Goal: Task Accomplishment & Management: Use online tool/utility

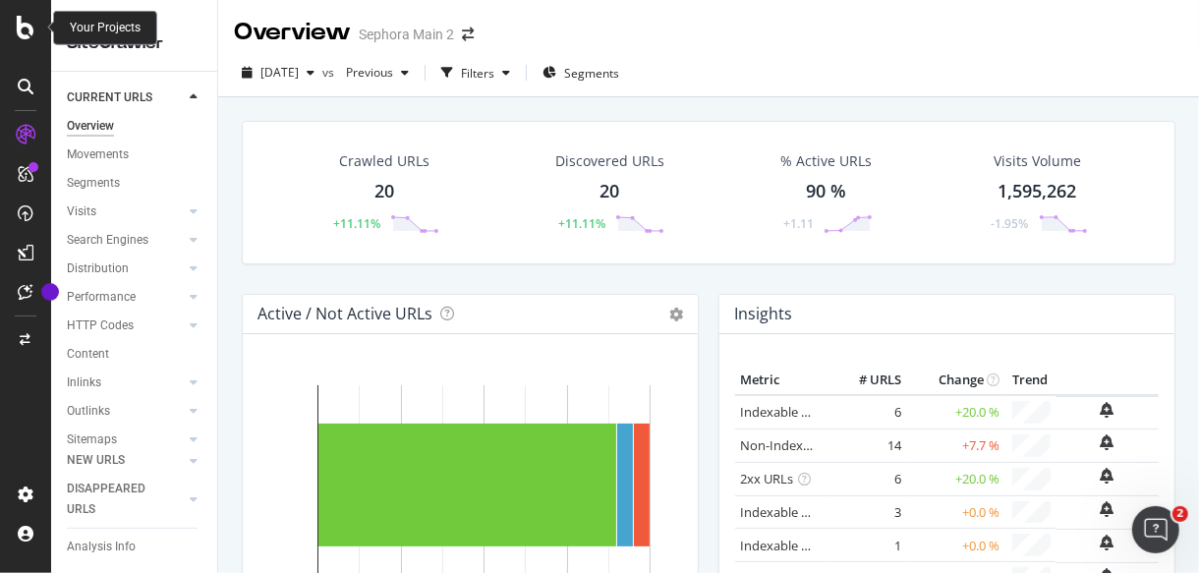
click at [17, 28] on icon at bounding box center [26, 28] width 18 height 24
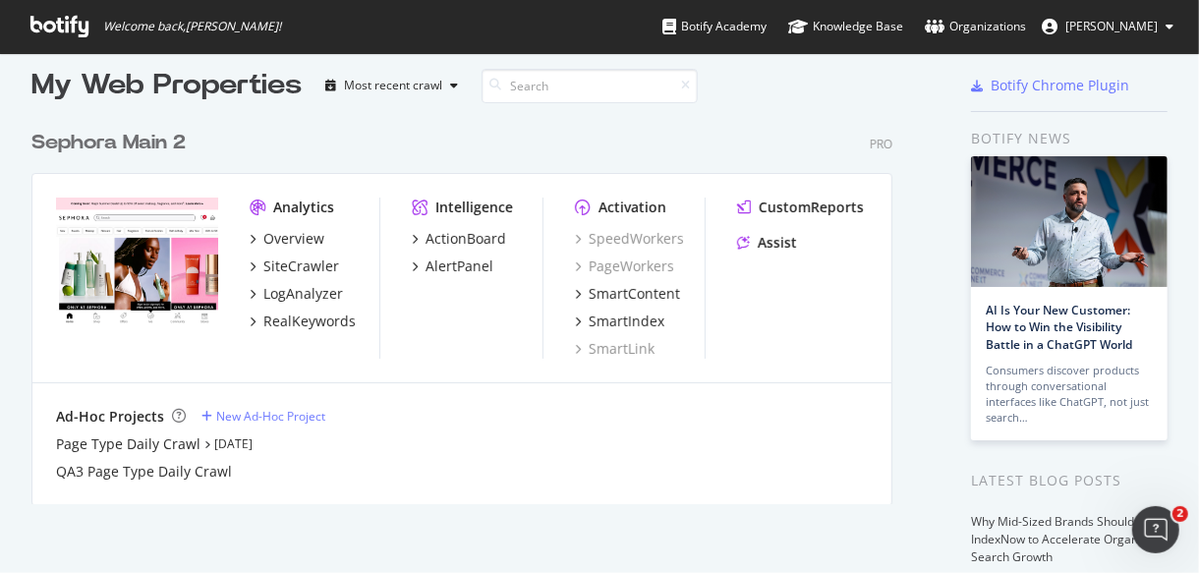
scroll to position [17, 0]
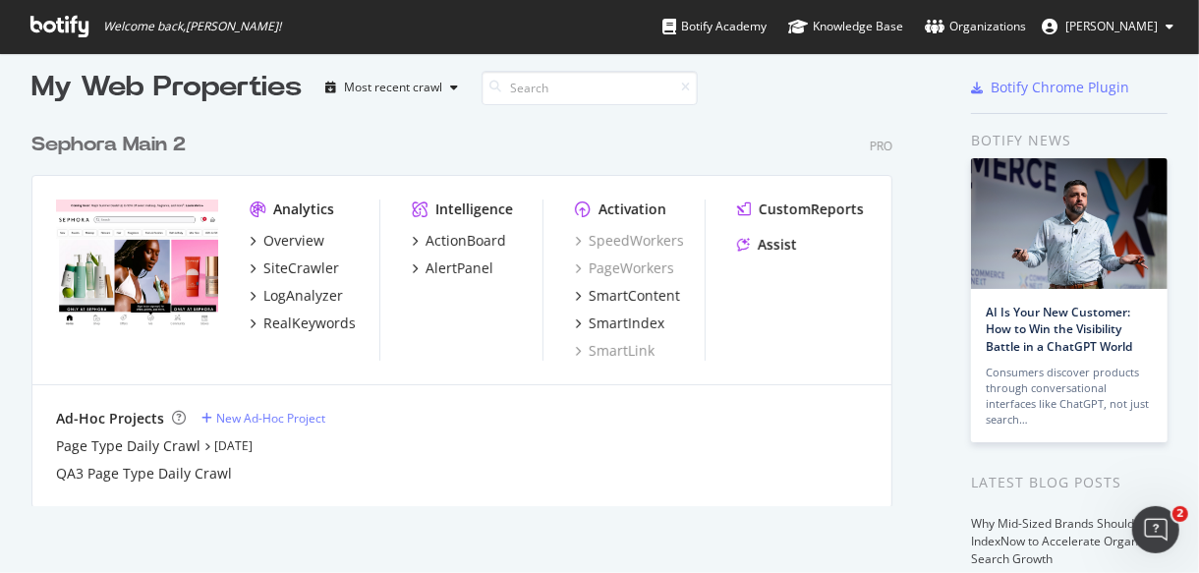
click at [169, 140] on div "Sephora Main 2" at bounding box center [108, 145] width 154 height 28
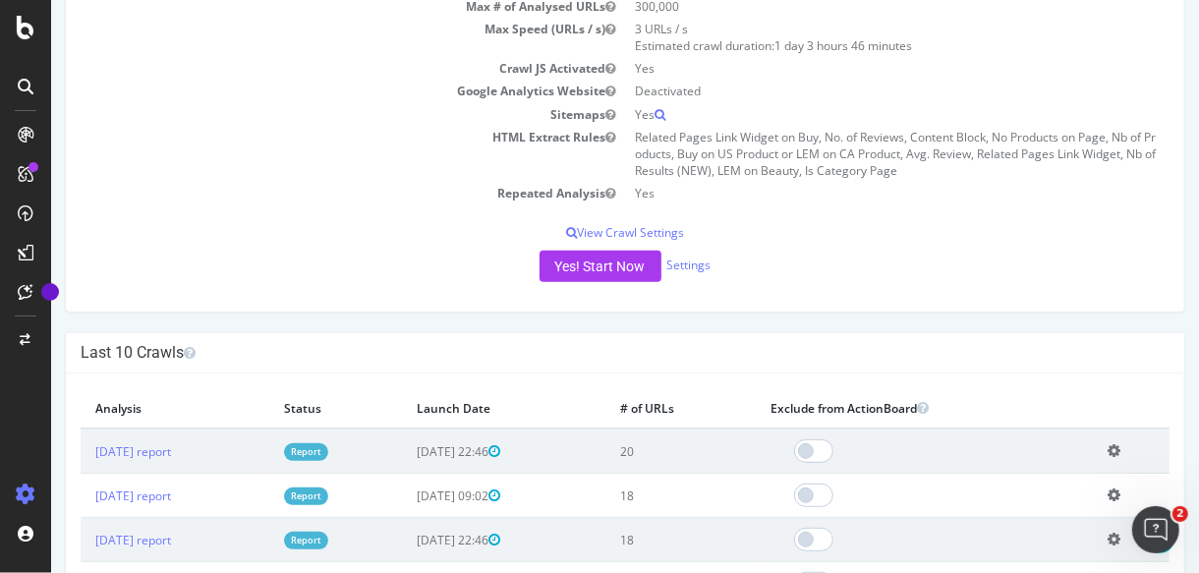
scroll to position [295, 0]
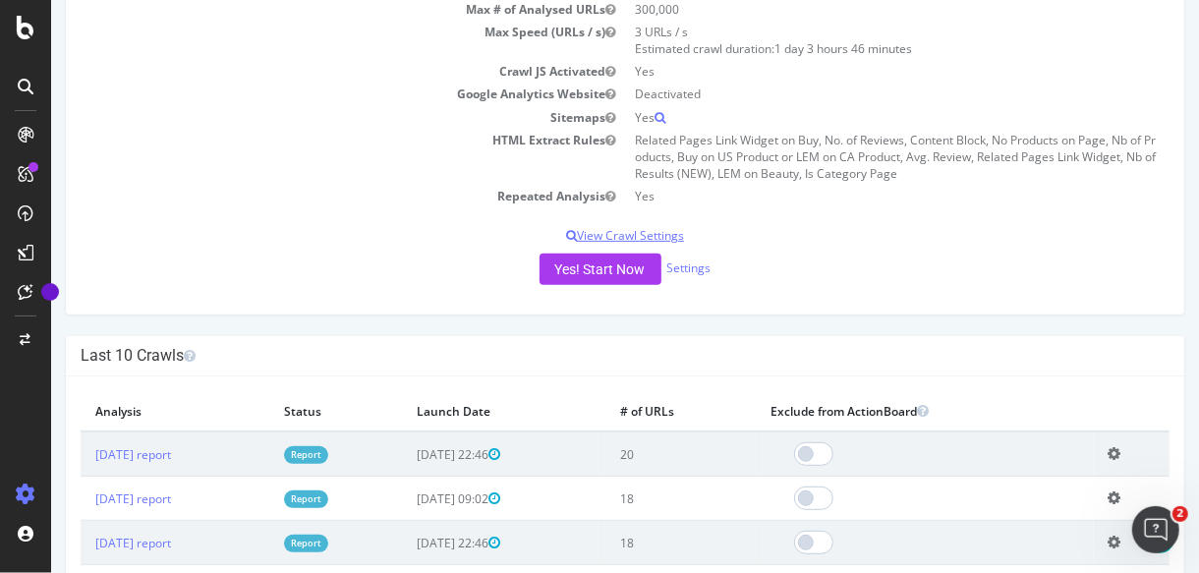
click at [660, 238] on p "View Crawl Settings" at bounding box center [624, 235] width 1088 height 17
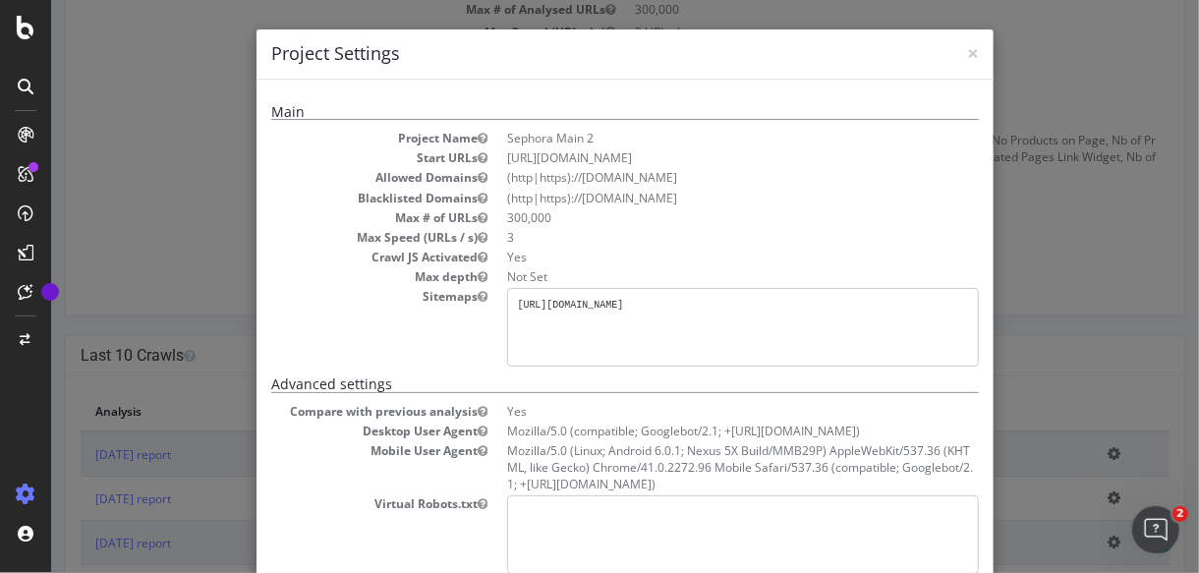
click at [1049, 280] on div "× Close Project Settings Main Project Name Sephora Main 2 Start URLs [URL][DOMA…" at bounding box center [623, 286] width 1147 height 573
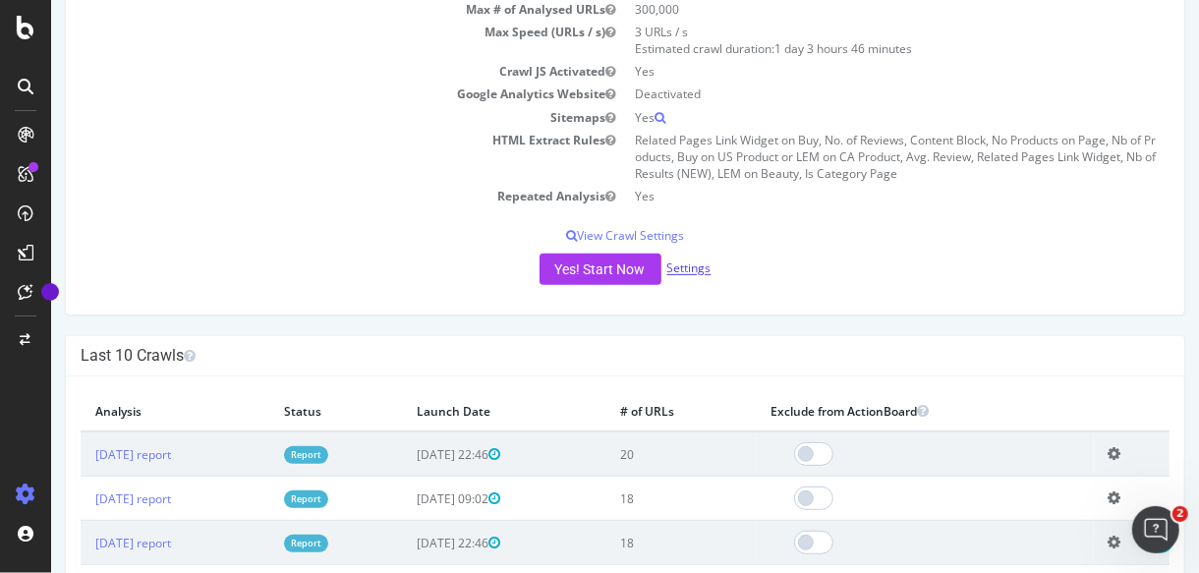
click at [675, 265] on link "Settings" at bounding box center [688, 268] width 44 height 17
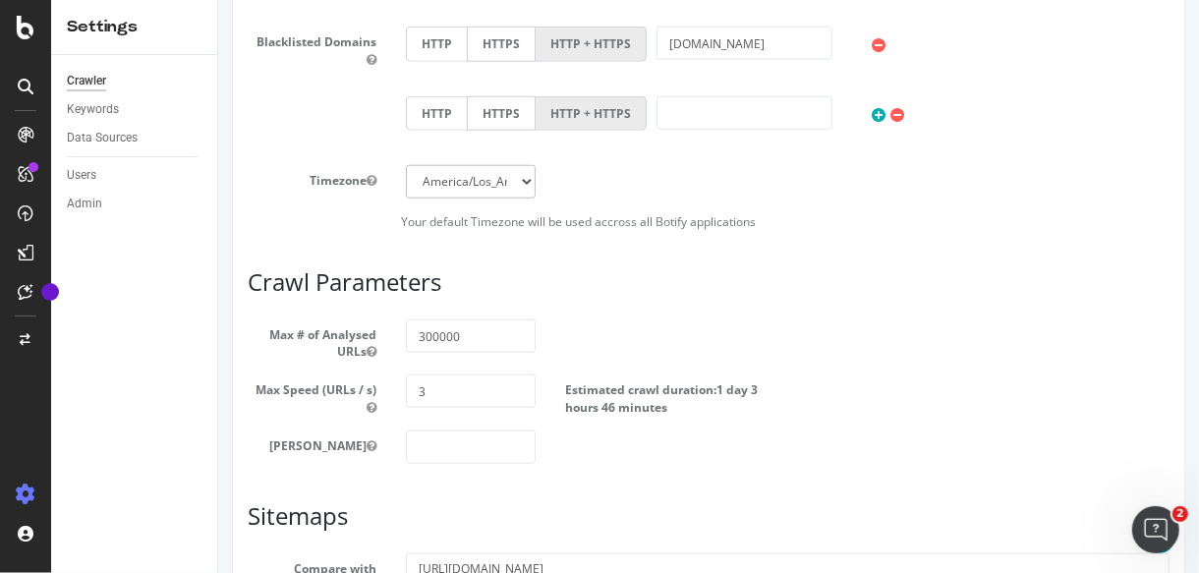
scroll to position [949, 0]
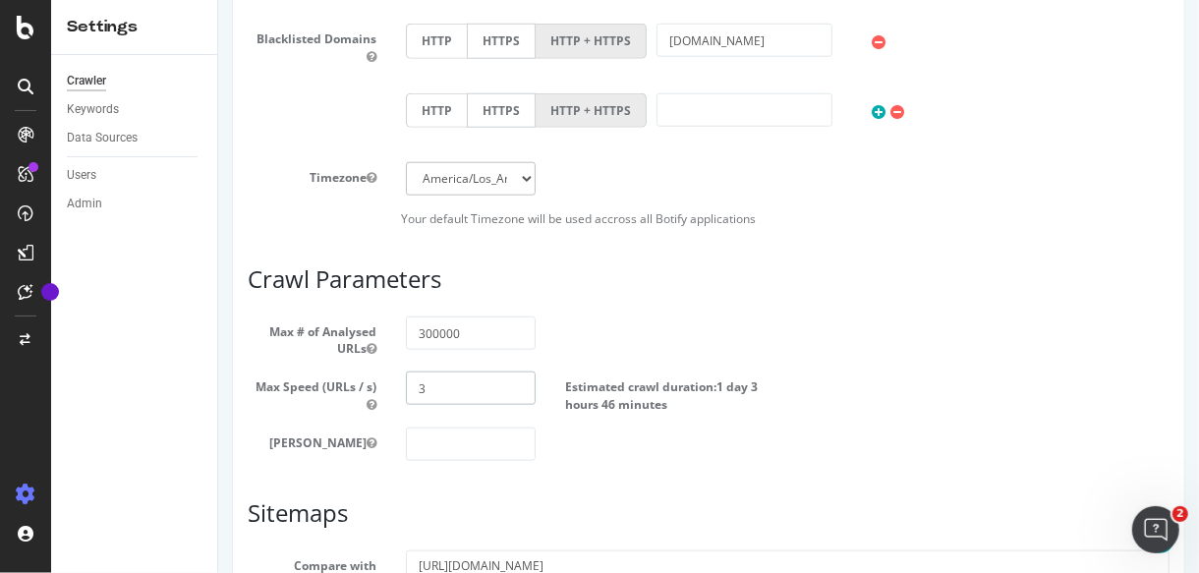
click at [460, 388] on input "3" at bounding box center [469, 387] width 129 height 33
type input "1"
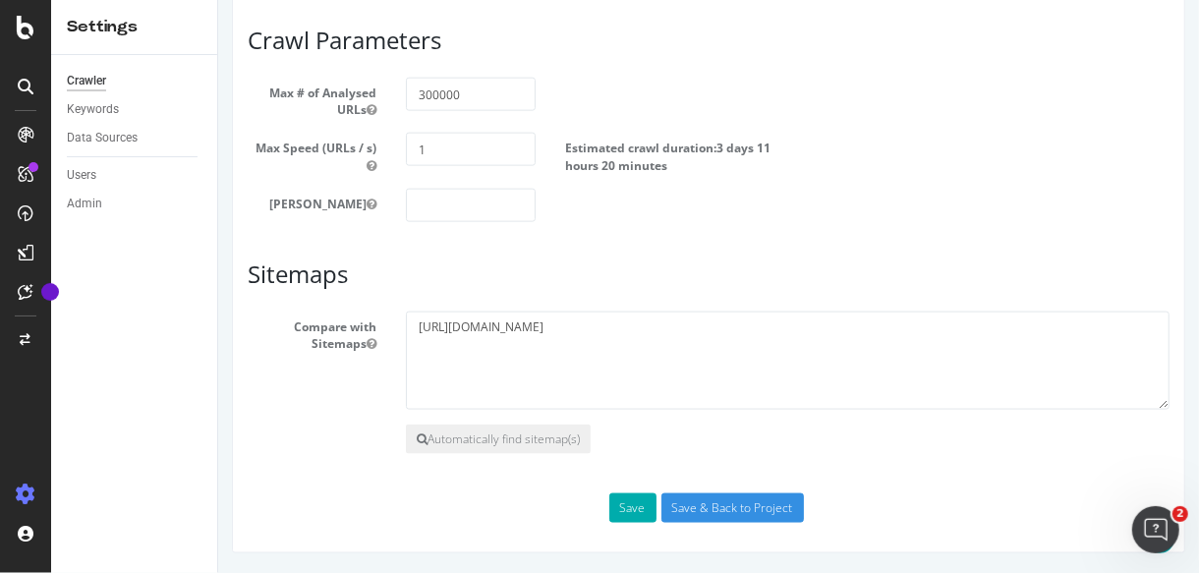
scroll to position [1192, 0]
click at [680, 515] on input "Save & Back to Project" at bounding box center [731, 507] width 142 height 29
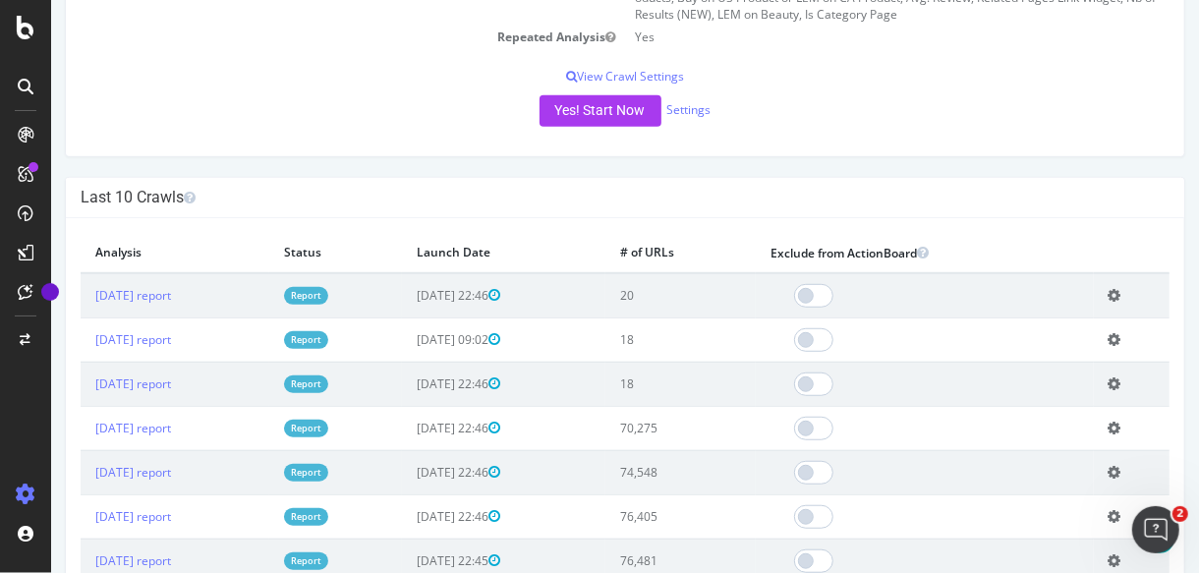
scroll to position [516, 0]
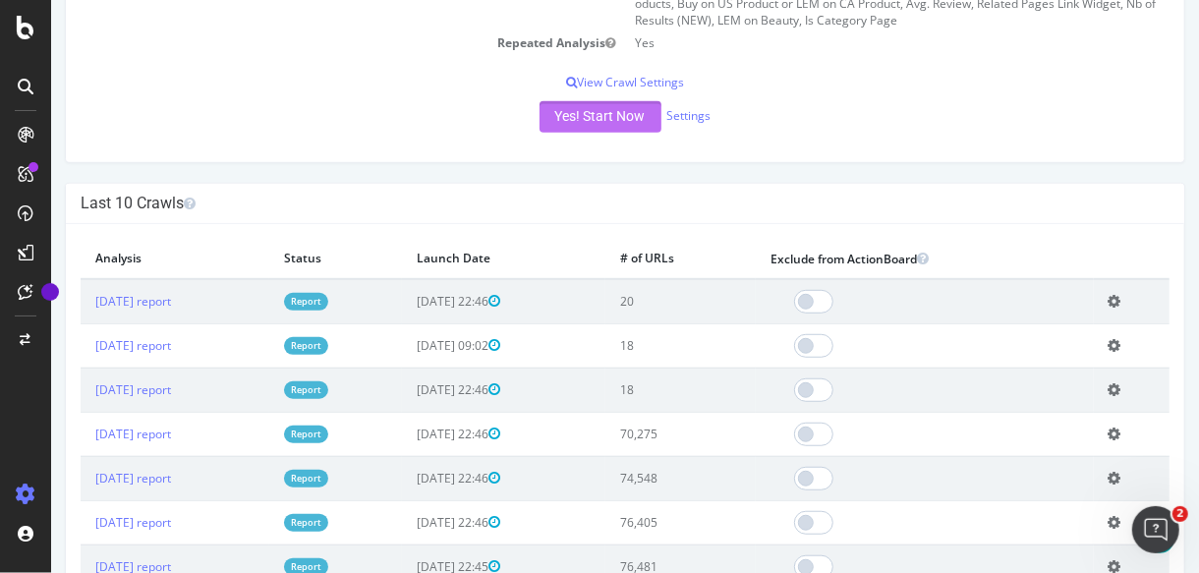
click at [584, 115] on button "Yes! Start Now" at bounding box center [599, 116] width 122 height 31
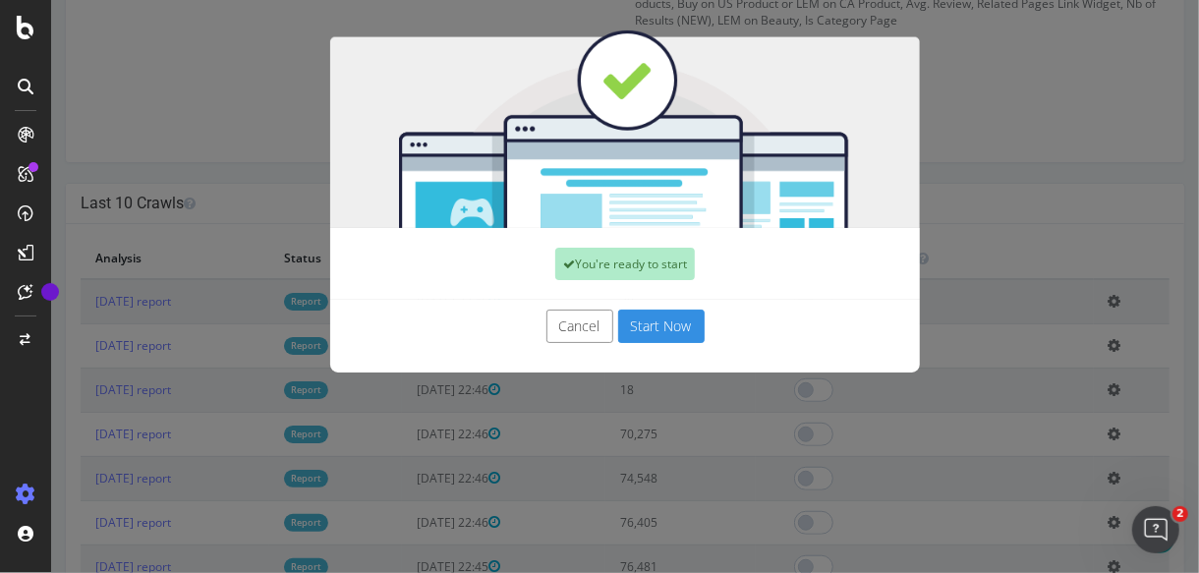
click at [644, 319] on button "Start Now" at bounding box center [660, 325] width 86 height 33
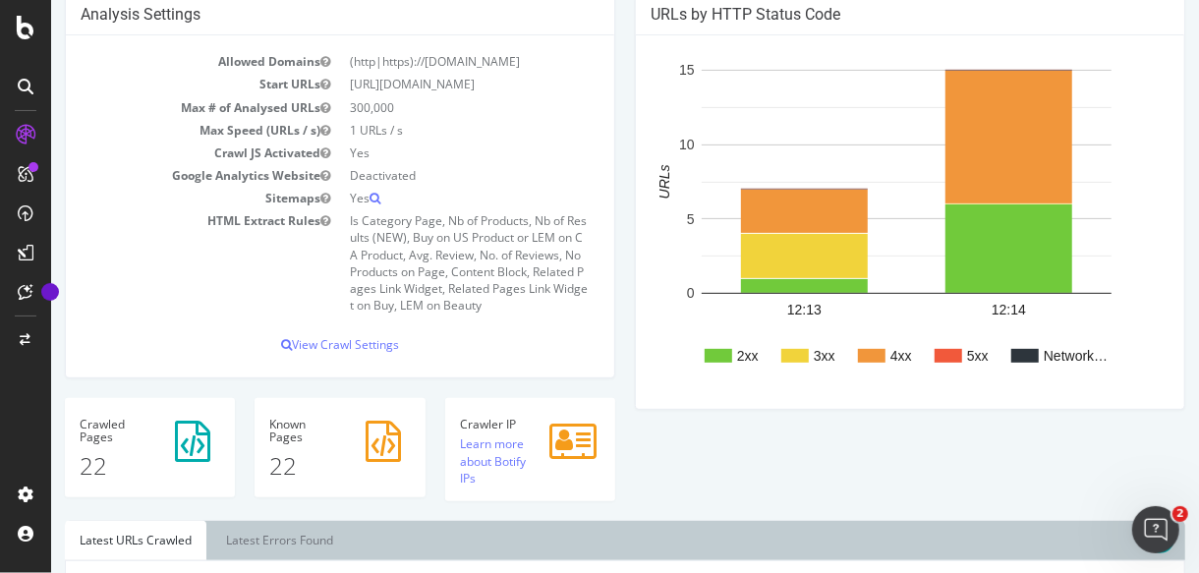
scroll to position [251, 0]
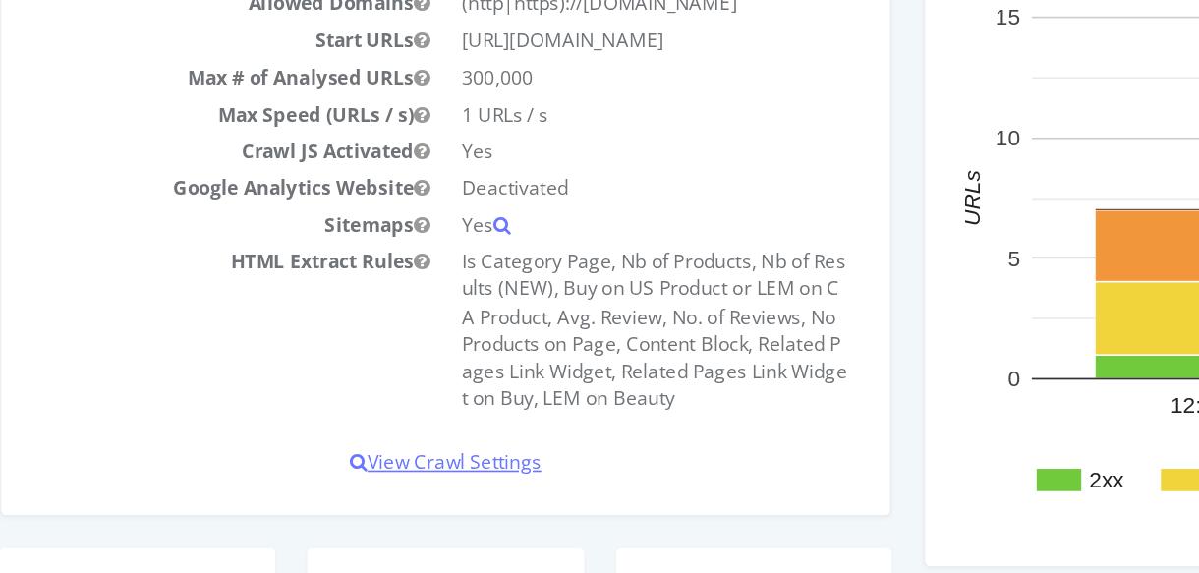
click at [274, 246] on p "View Crawl Settings" at bounding box center [267, 250] width 519 height 17
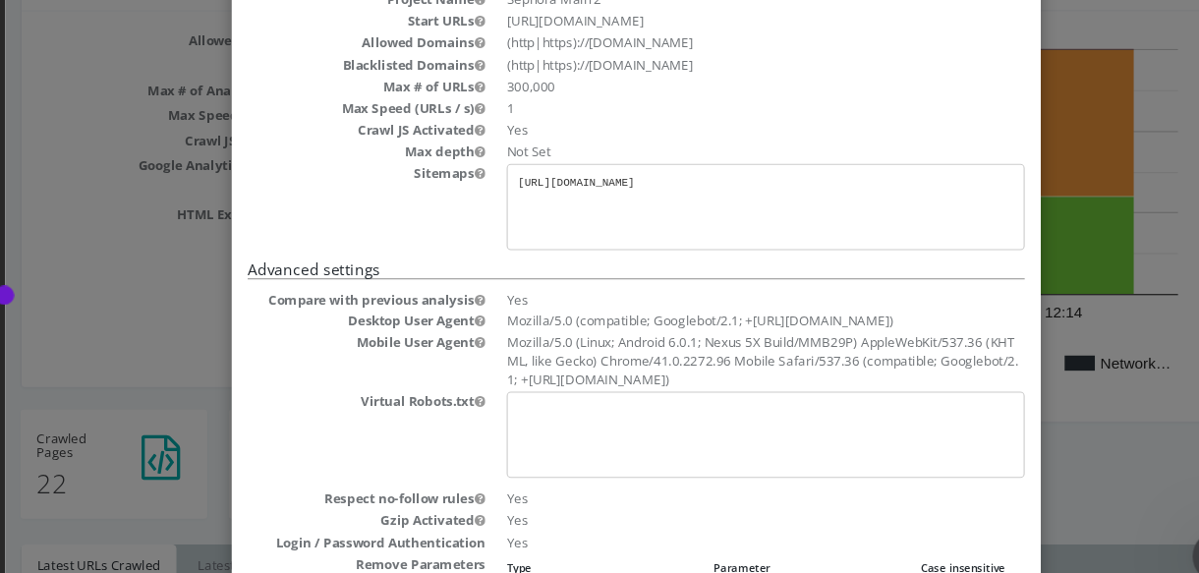
scroll to position [0, 0]
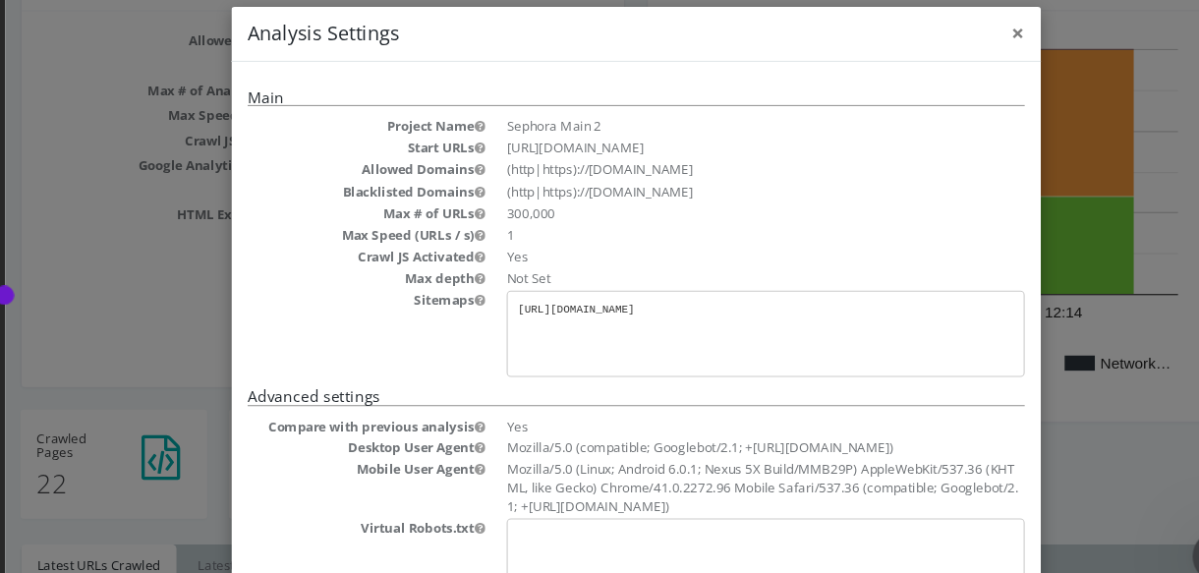
click at [921, 24] on span "×" at bounding box center [927, 29] width 12 height 28
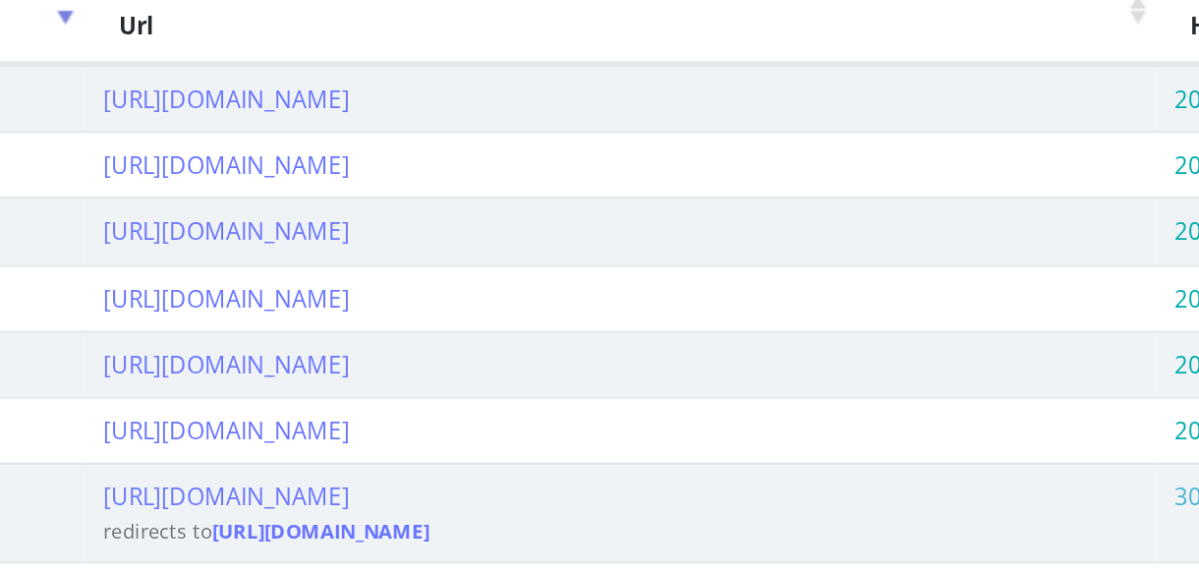
scroll to position [770, 0]
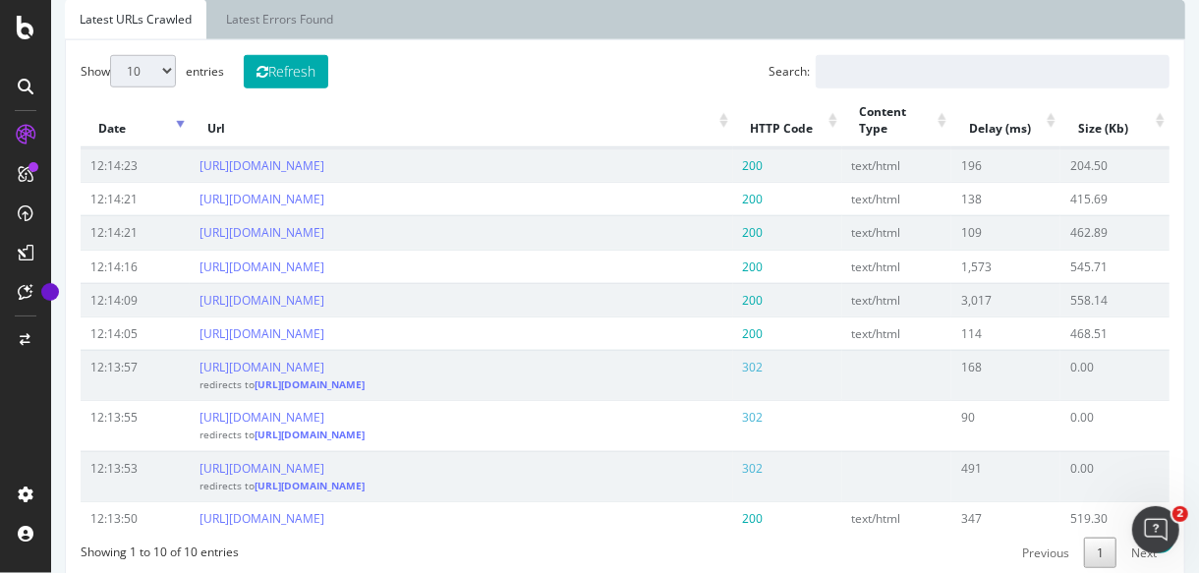
click at [156, 72] on select "10 25 50 100" at bounding box center [142, 71] width 66 height 32
select select "25"
click at [109, 55] on select "10 25 50 100" at bounding box center [142, 71] width 66 height 32
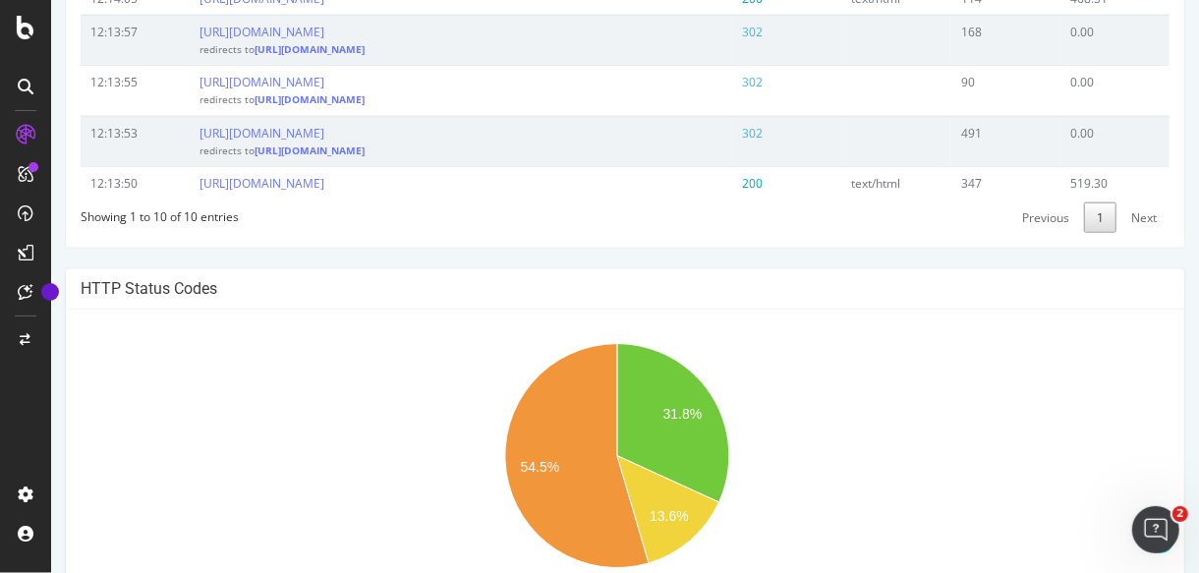
scroll to position [1380, 0]
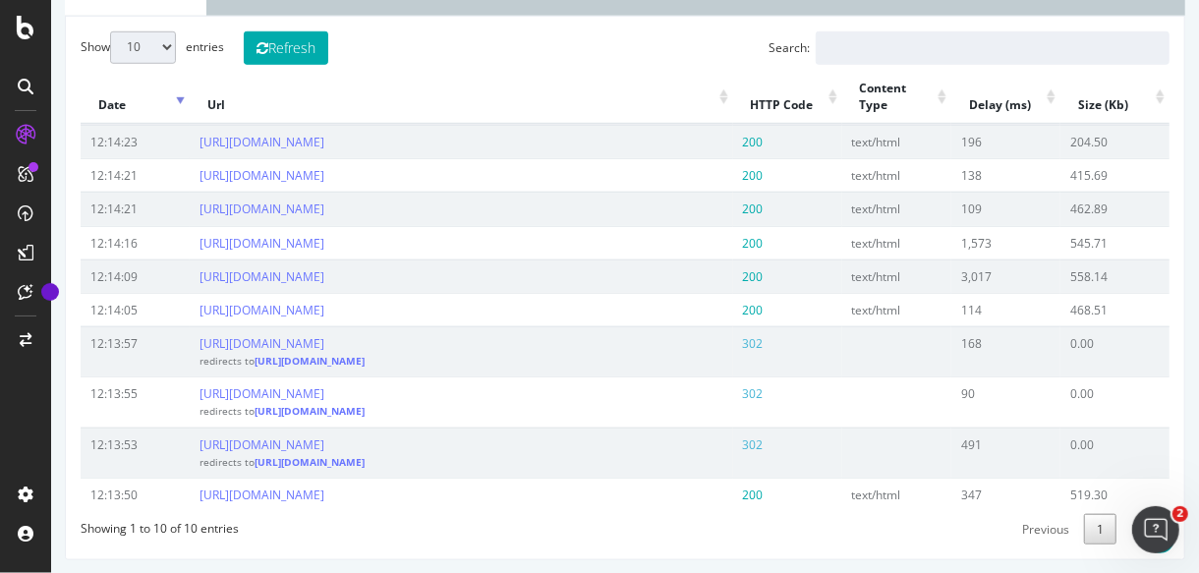
scroll to position [792, 0]
click at [149, 44] on select "10 25 50 100" at bounding box center [142, 49] width 66 height 32
select select "25"
click at [109, 33] on select "10 25 50 100" at bounding box center [142, 49] width 66 height 32
